Goal: Information Seeking & Learning: Check status

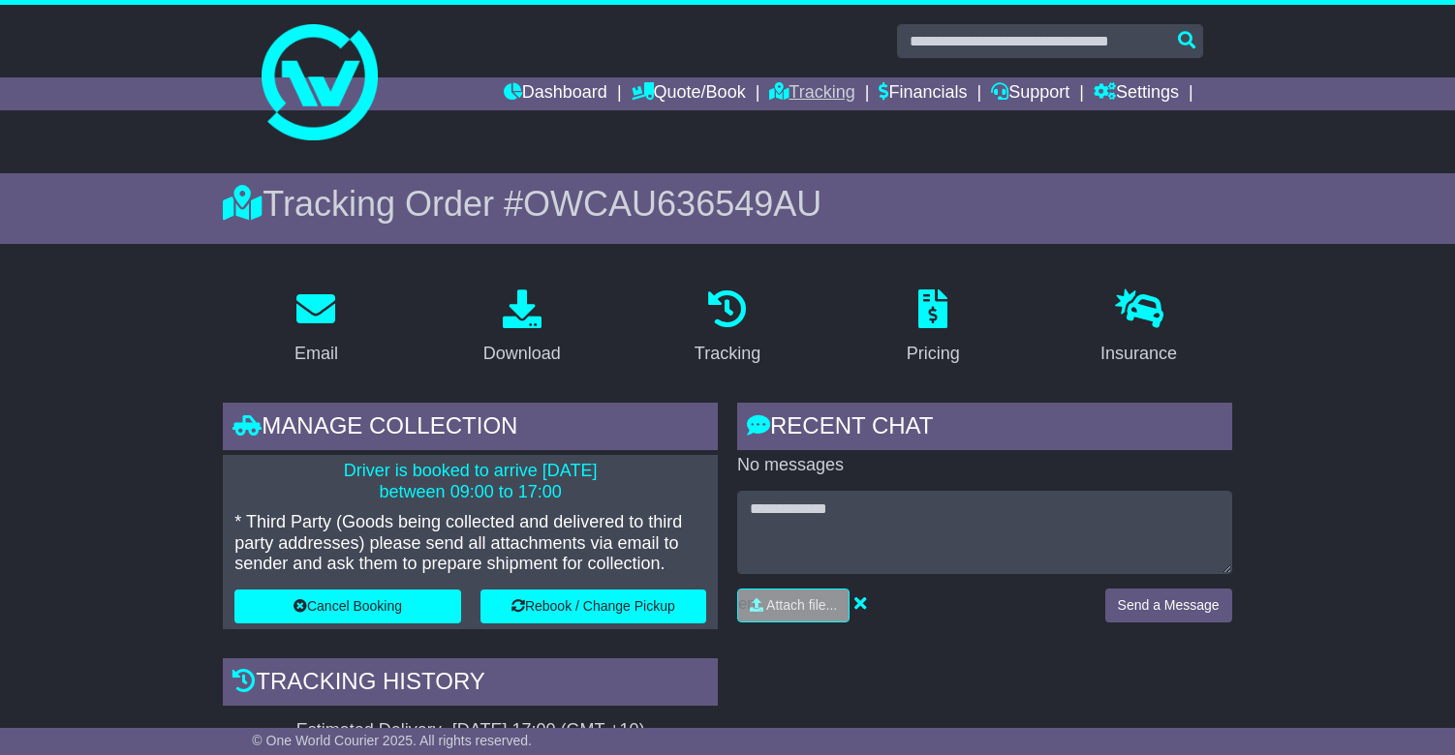
click at [791, 91] on link "Tracking" at bounding box center [811, 93] width 85 height 33
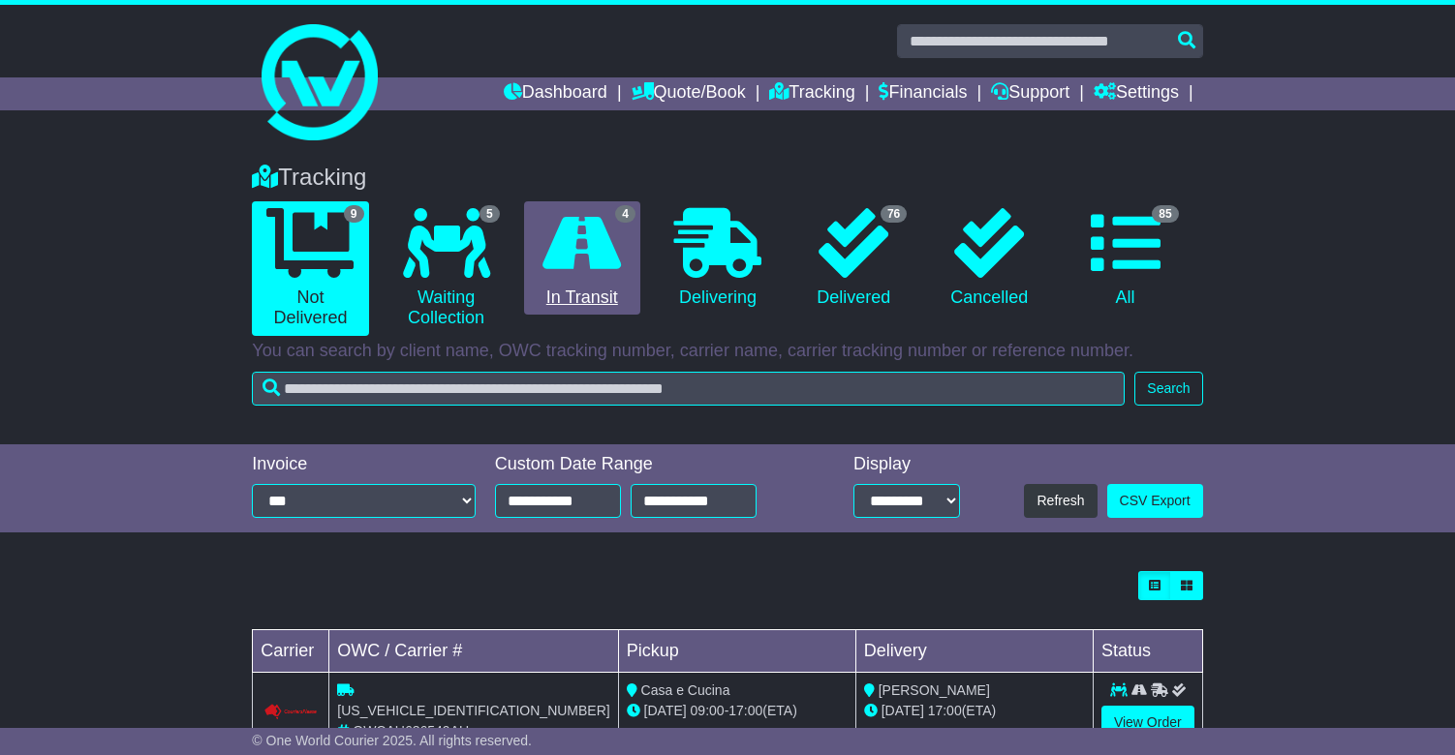
click at [589, 272] on icon at bounding box center [581, 243] width 78 height 70
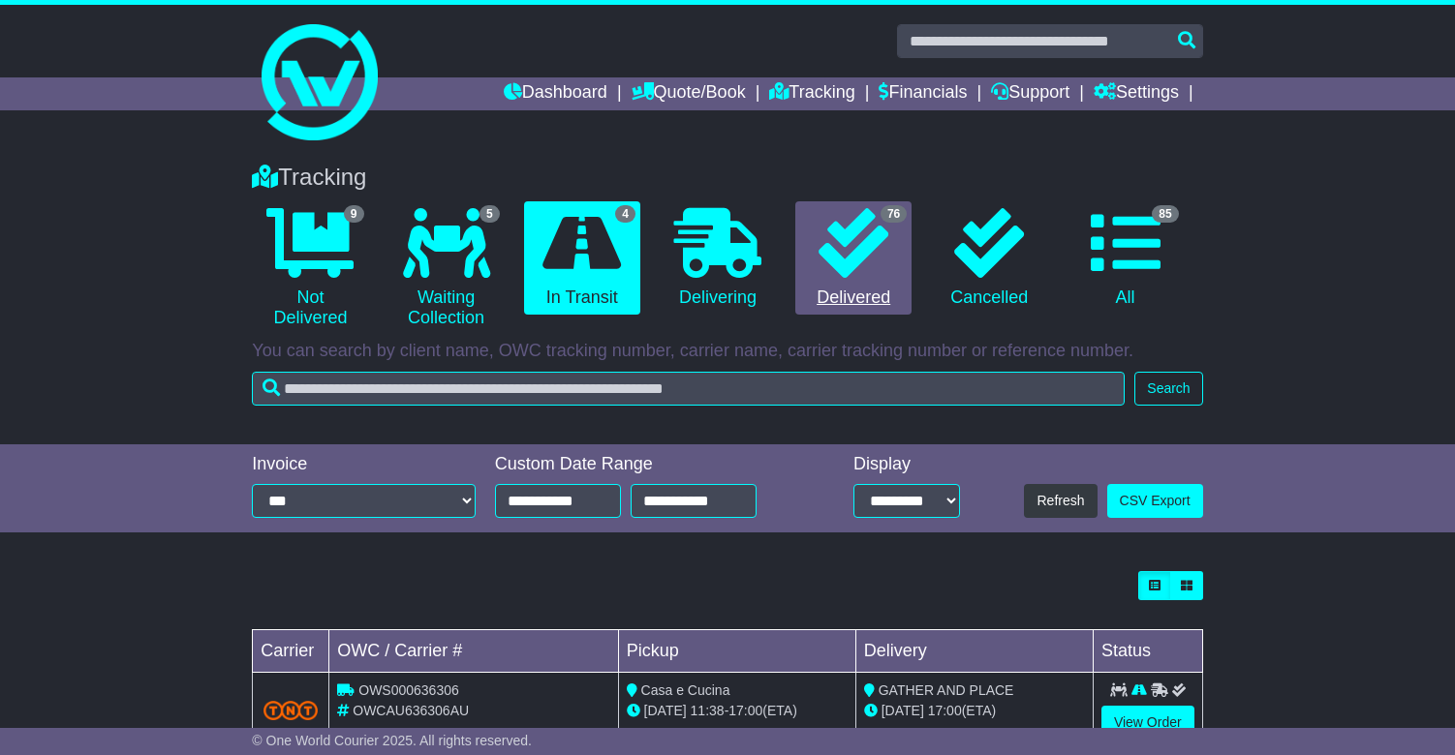
click at [865, 241] on icon at bounding box center [853, 243] width 70 height 70
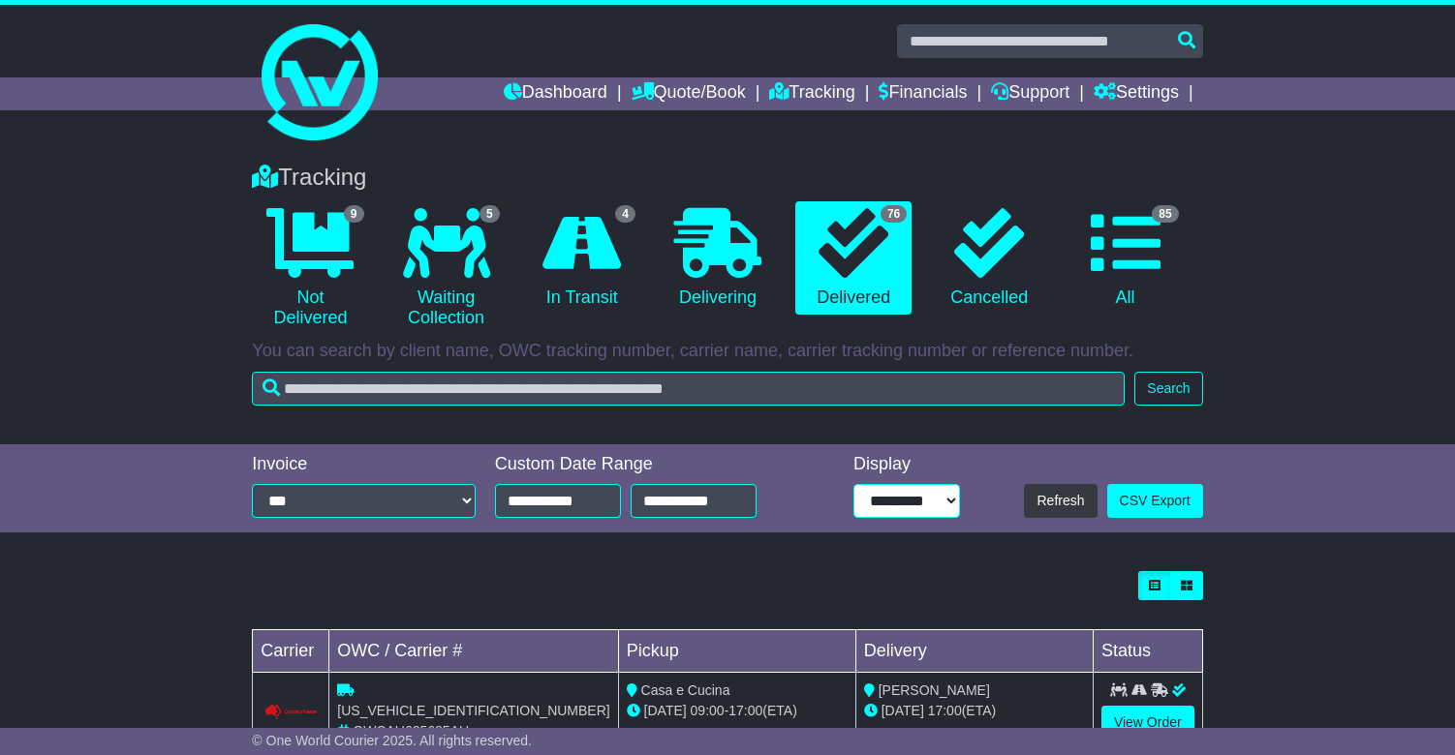
select select "**"
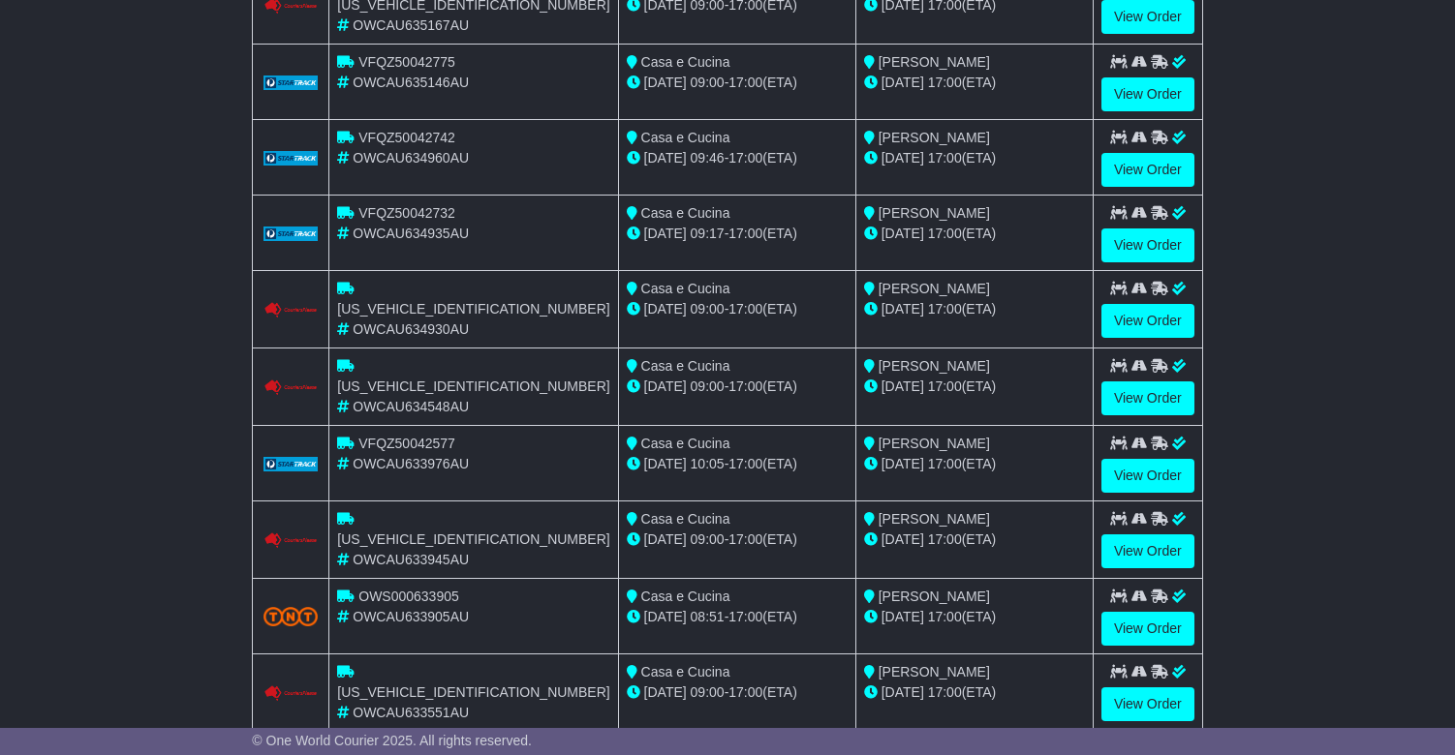
scroll to position [1401, 0]
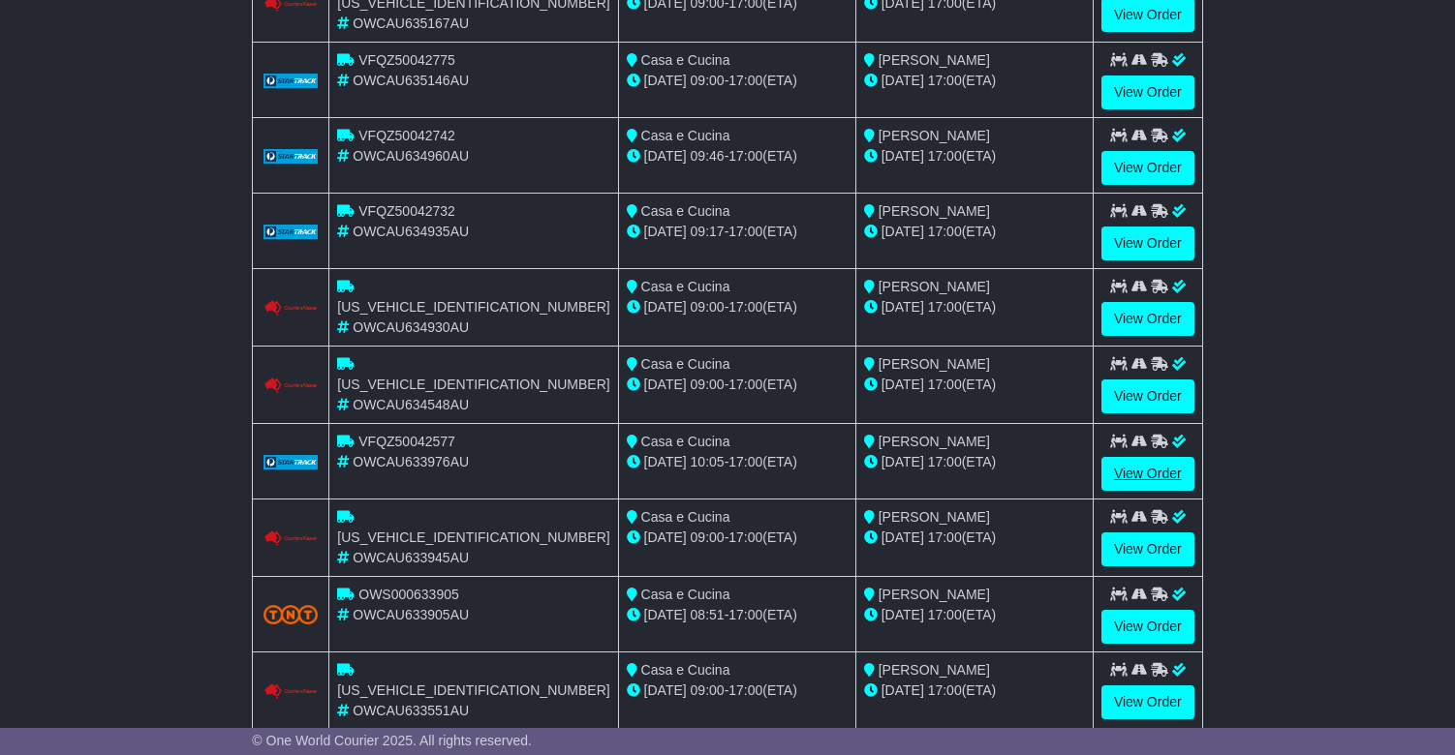
click at [1126, 457] on link "View Order" at bounding box center [1147, 474] width 93 height 34
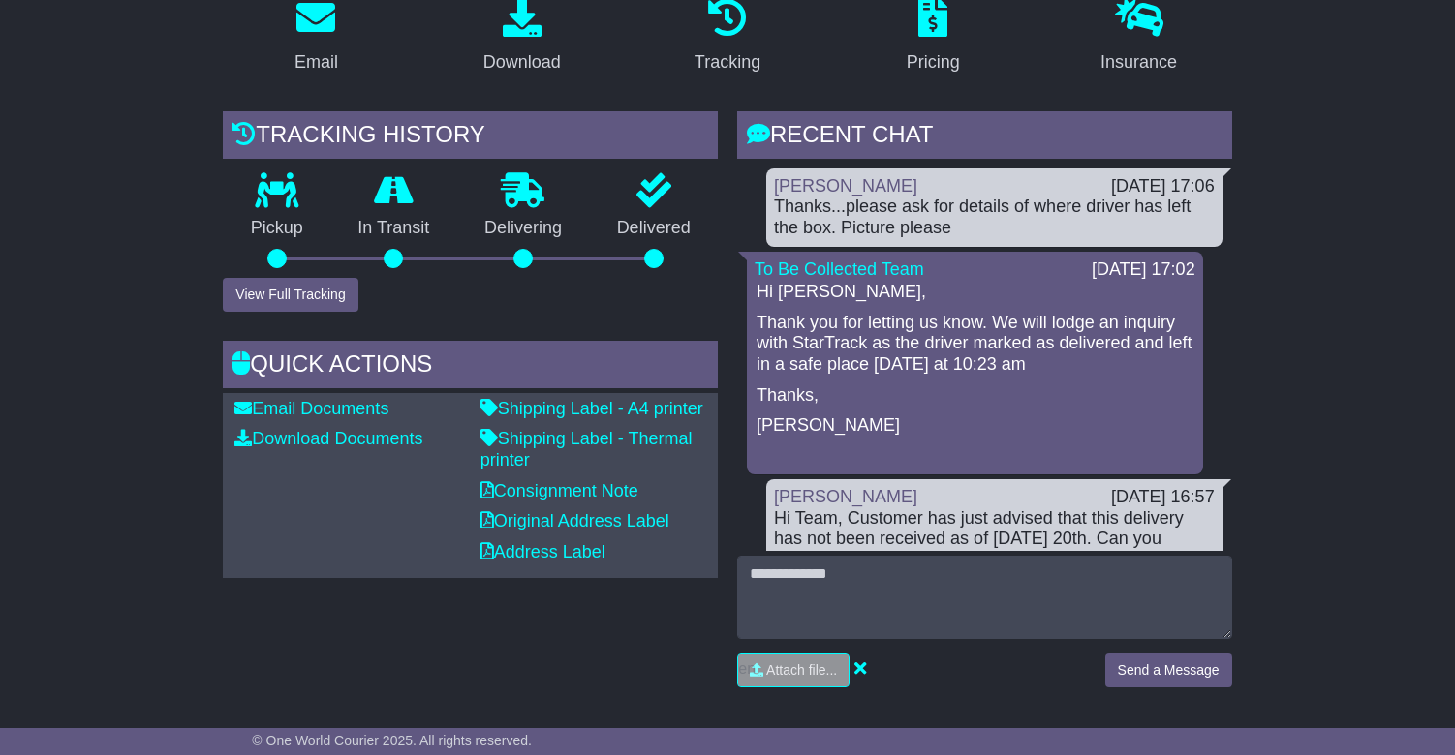
scroll to position [363, 0]
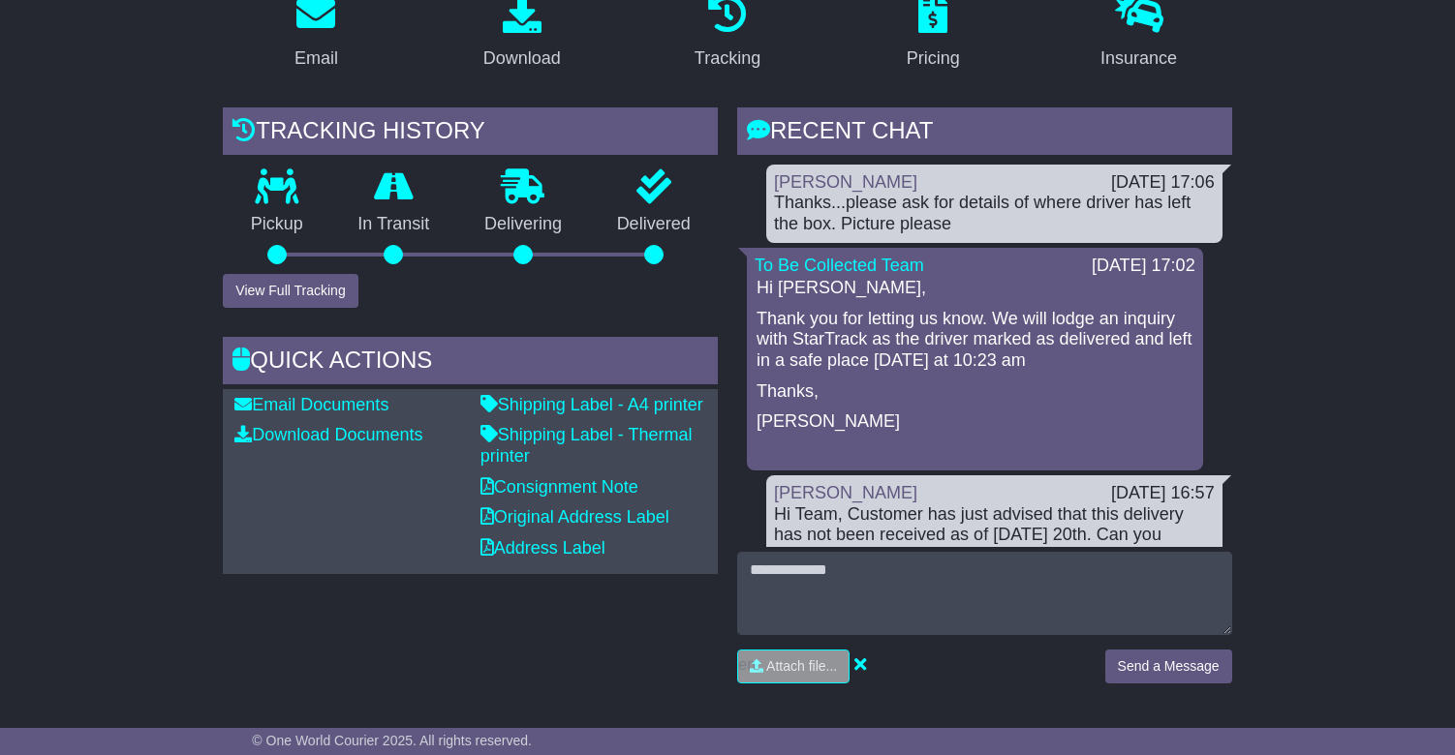
click at [288, 288] on button "View Full Tracking" at bounding box center [290, 291] width 135 height 34
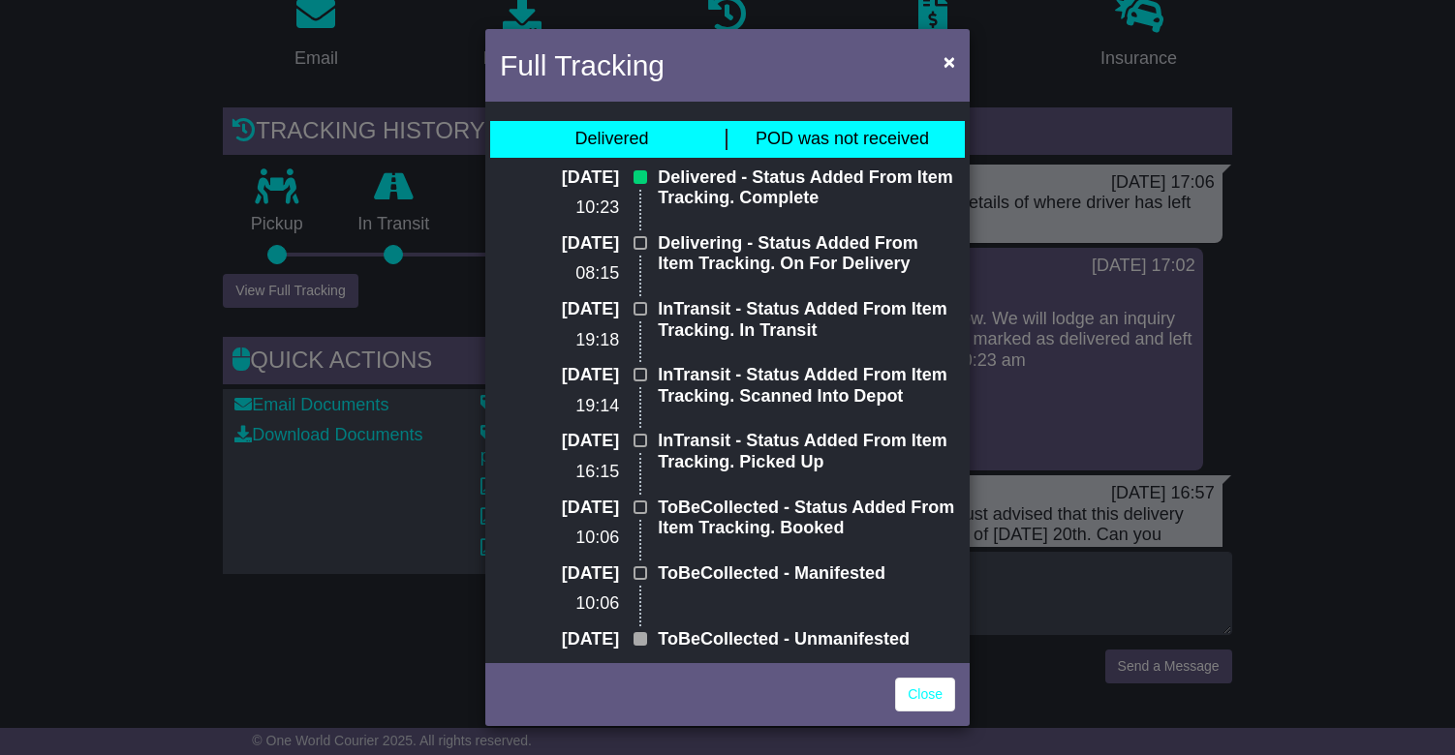
click at [806, 140] on span "POD was not received" at bounding box center [841, 138] width 173 height 19
click at [726, 214] on div "Delivered - Status Added From Item Tracking. Complete" at bounding box center [806, 201] width 317 height 66
click at [949, 64] on span "×" at bounding box center [949, 61] width 12 height 22
